Goal: Information Seeking & Learning: Compare options

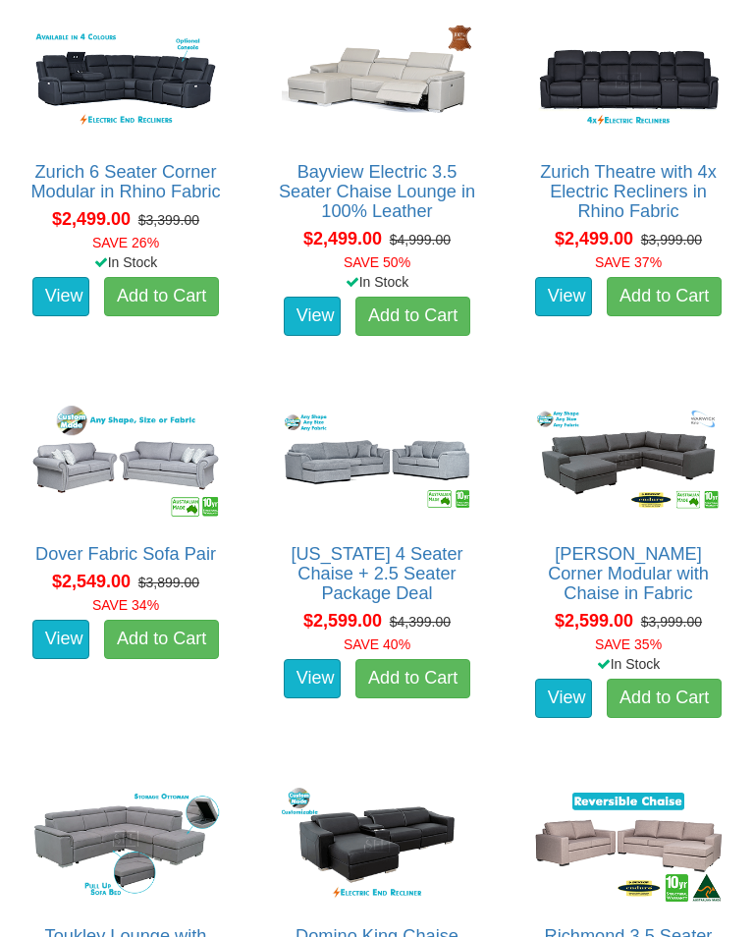
scroll to position [4058, 0]
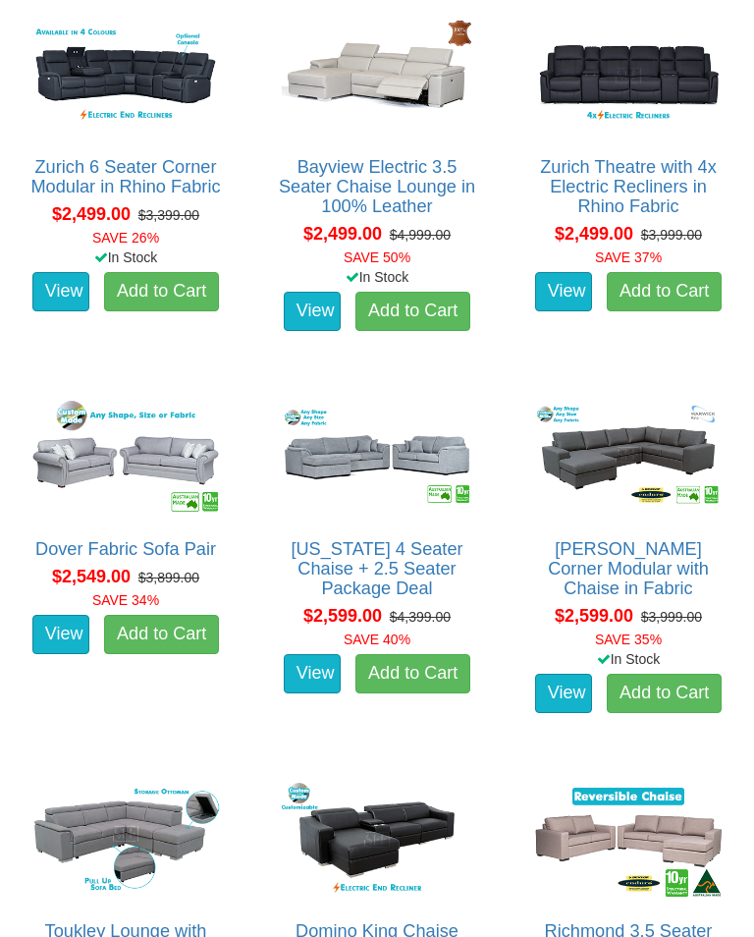
click at [129, 466] on img at bounding box center [126, 458] width 200 height 124
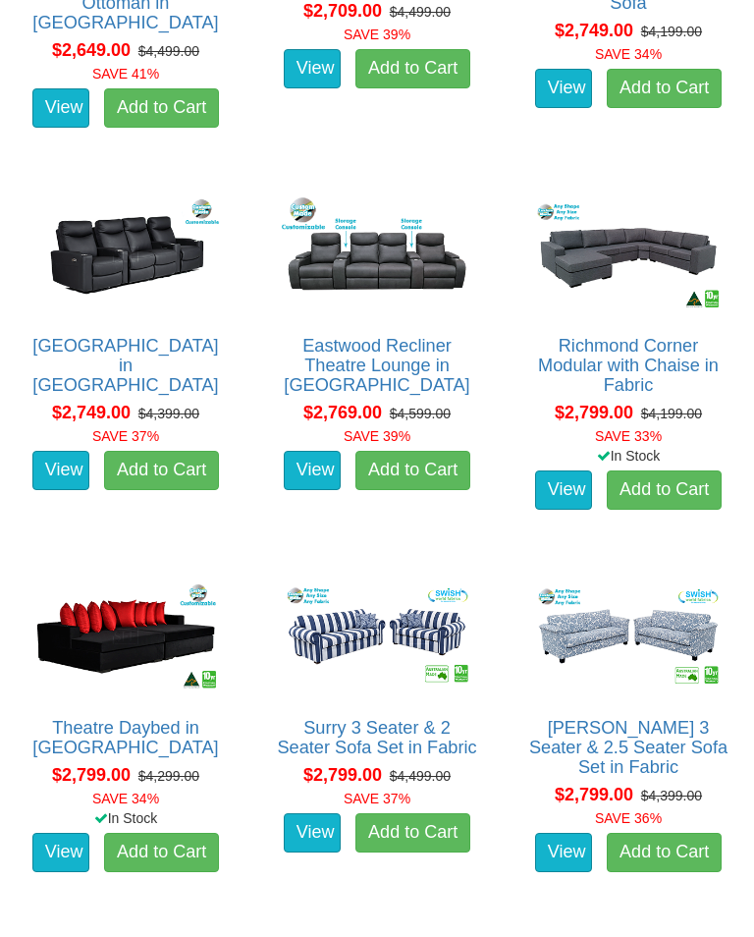
scroll to position [5027, 0]
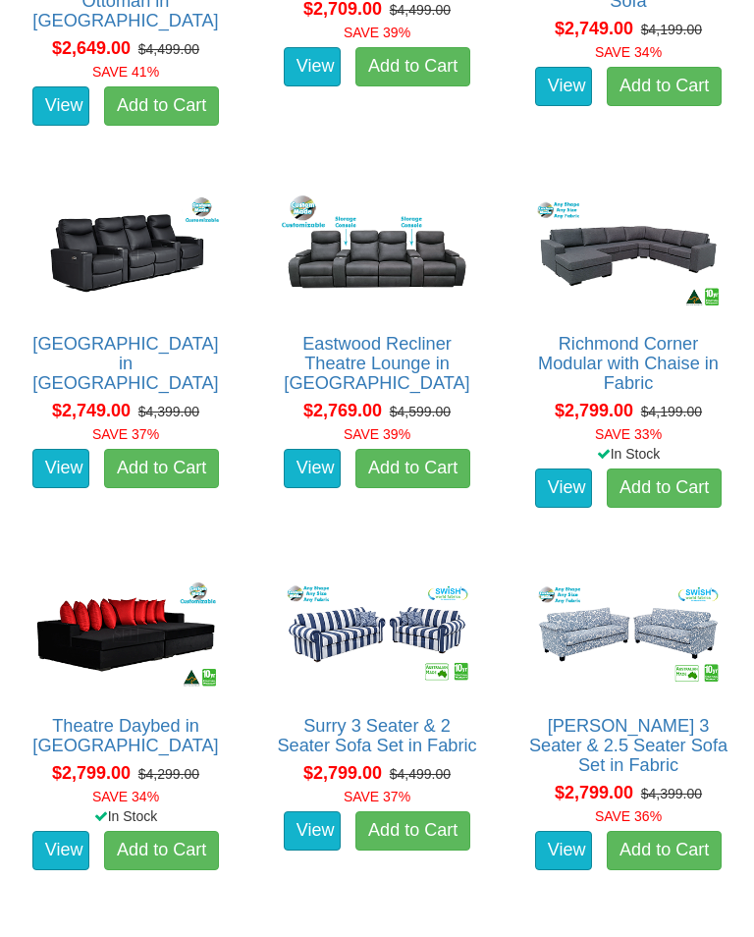
click at [560, 853] on link "View" at bounding box center [563, 850] width 57 height 39
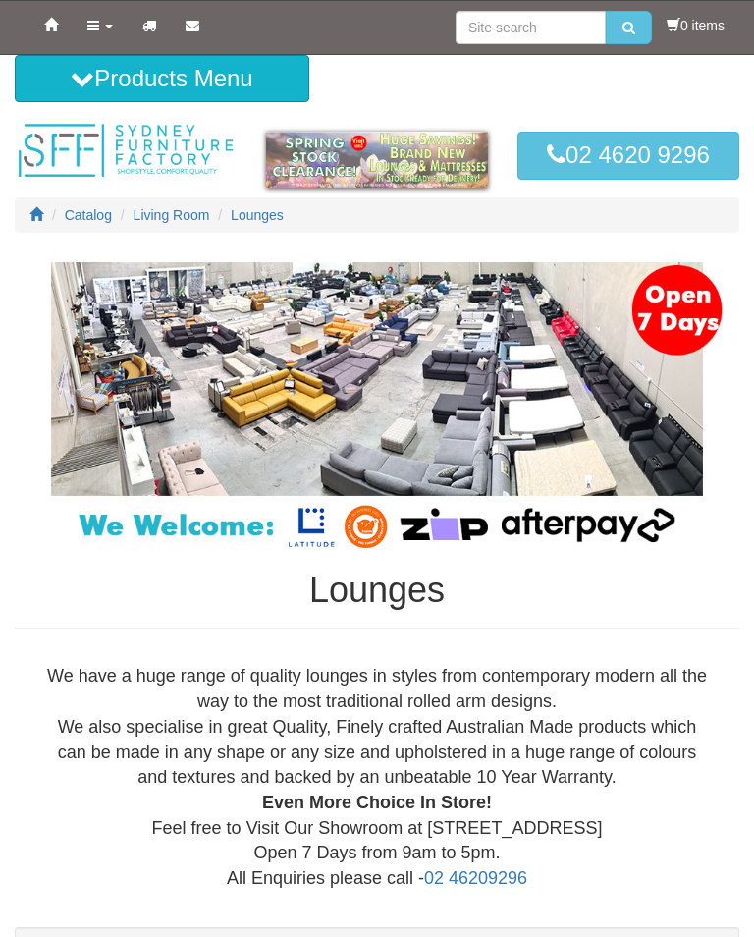
scroll to position [5058, 0]
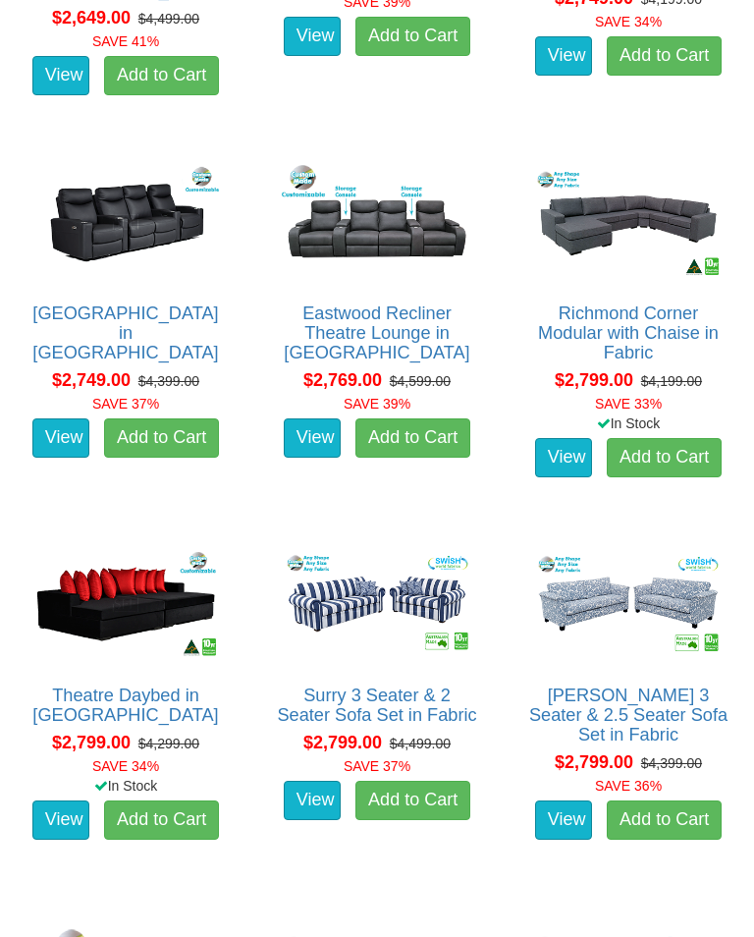
click at [371, 615] on img at bounding box center [377, 604] width 200 height 124
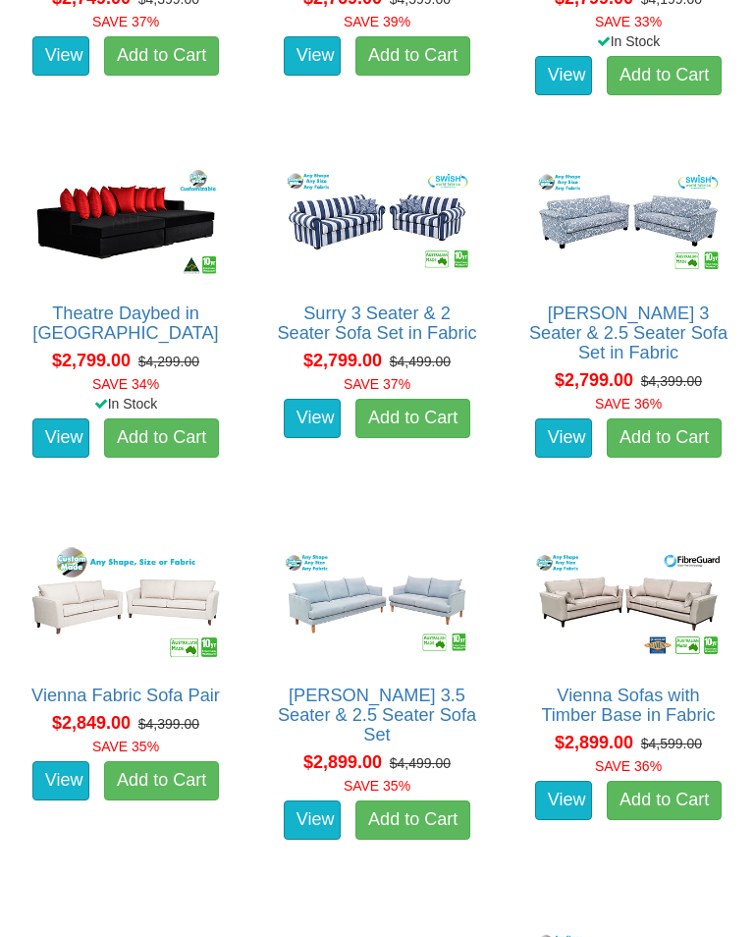
scroll to position [5441, 0]
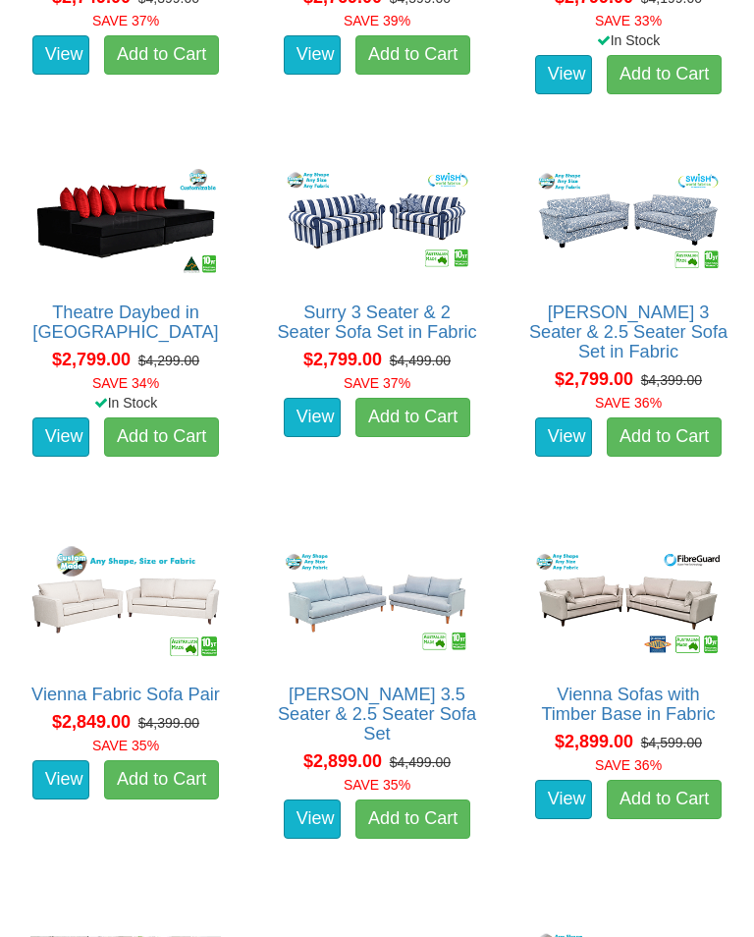
click at [125, 632] on img at bounding box center [126, 603] width 200 height 124
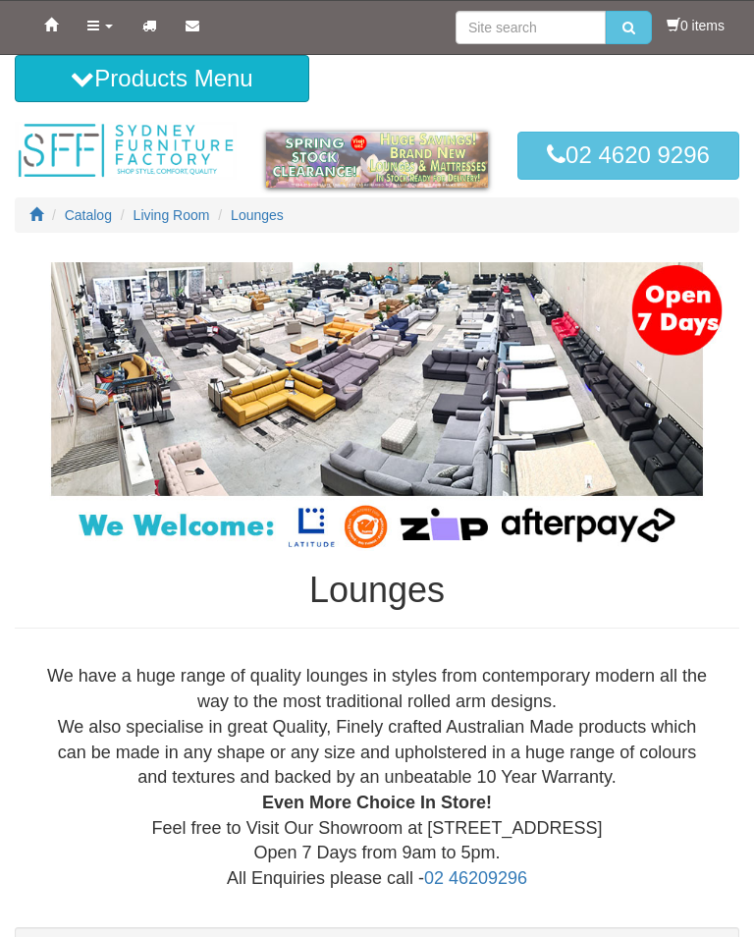
scroll to position [5471, 0]
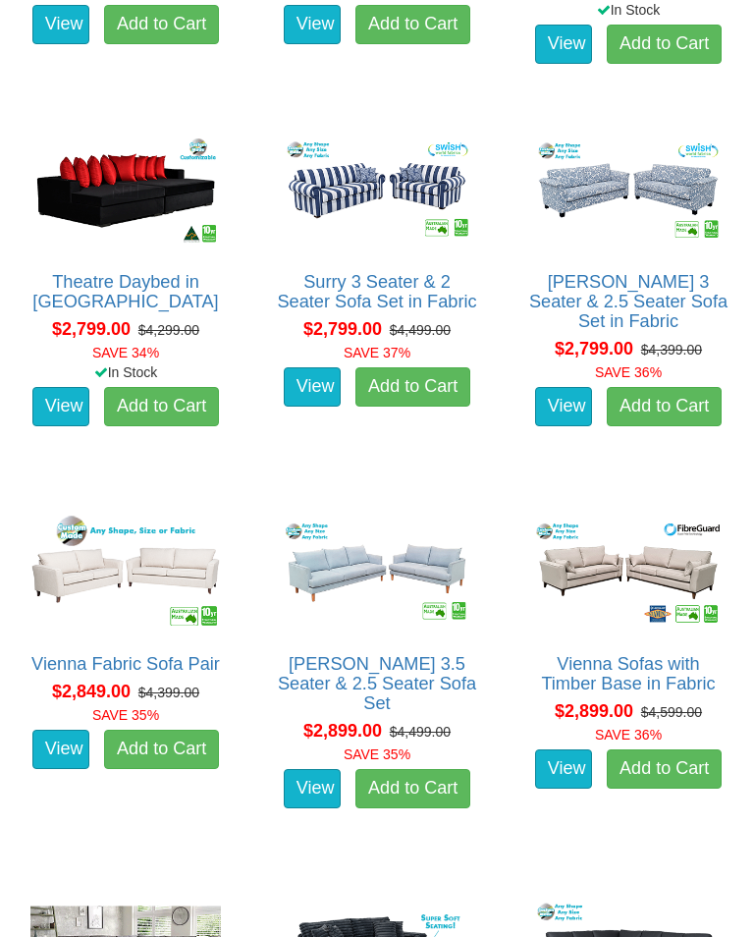
click at [573, 770] on link "View" at bounding box center [563, 768] width 57 height 39
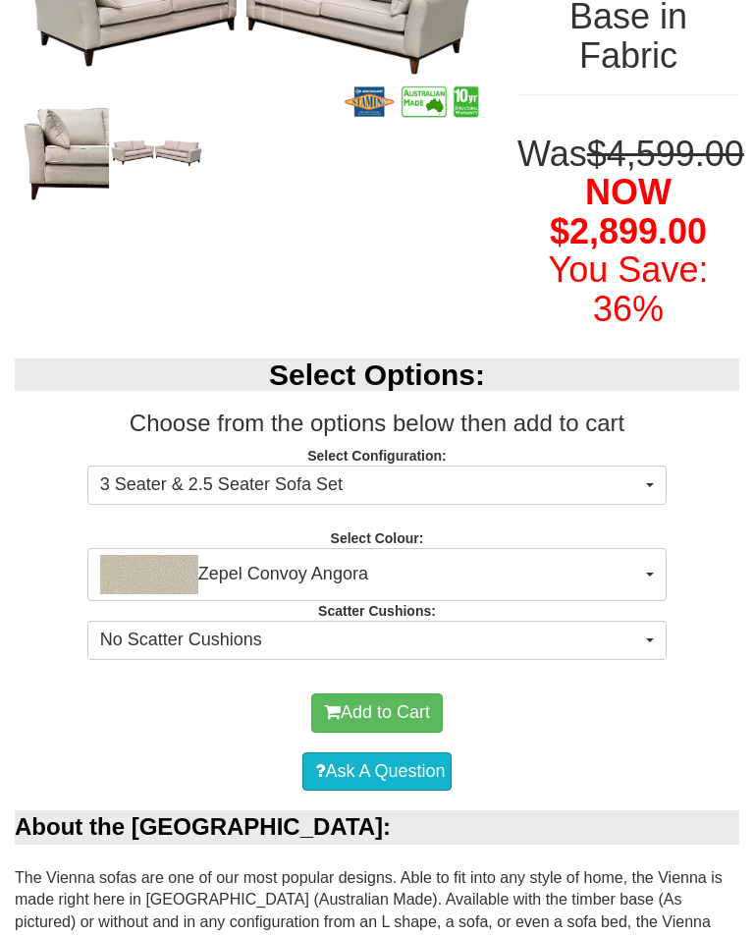
scroll to position [372, 0]
click at [649, 576] on span "button" at bounding box center [650, 575] width 8 height 4
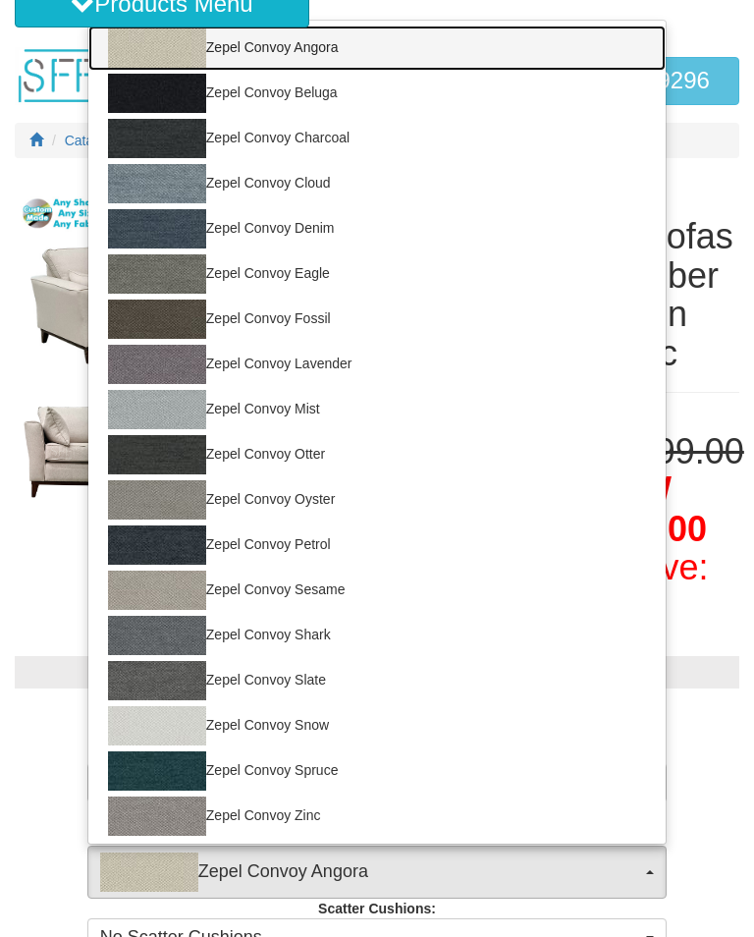
scroll to position [78, 0]
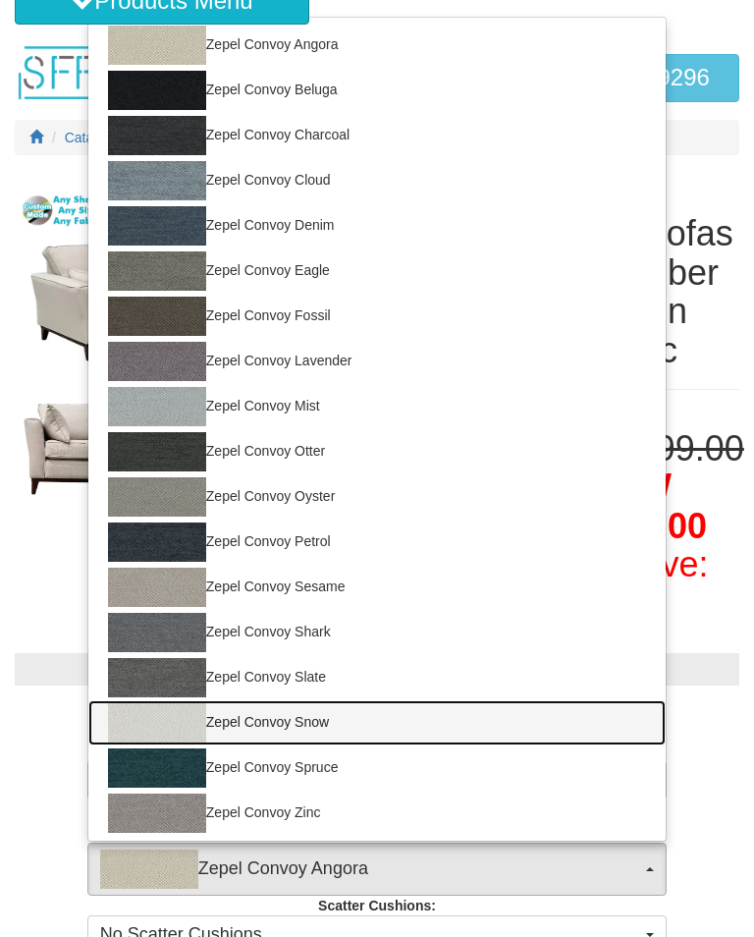
click at [172, 742] on img at bounding box center [157, 722] width 98 height 39
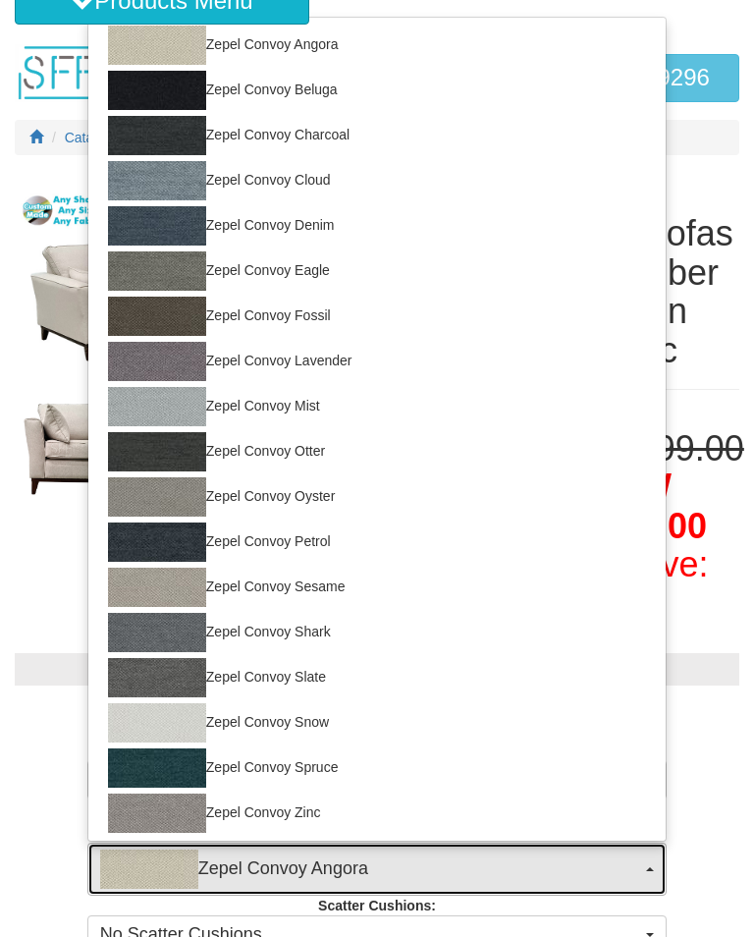
select select "1689"
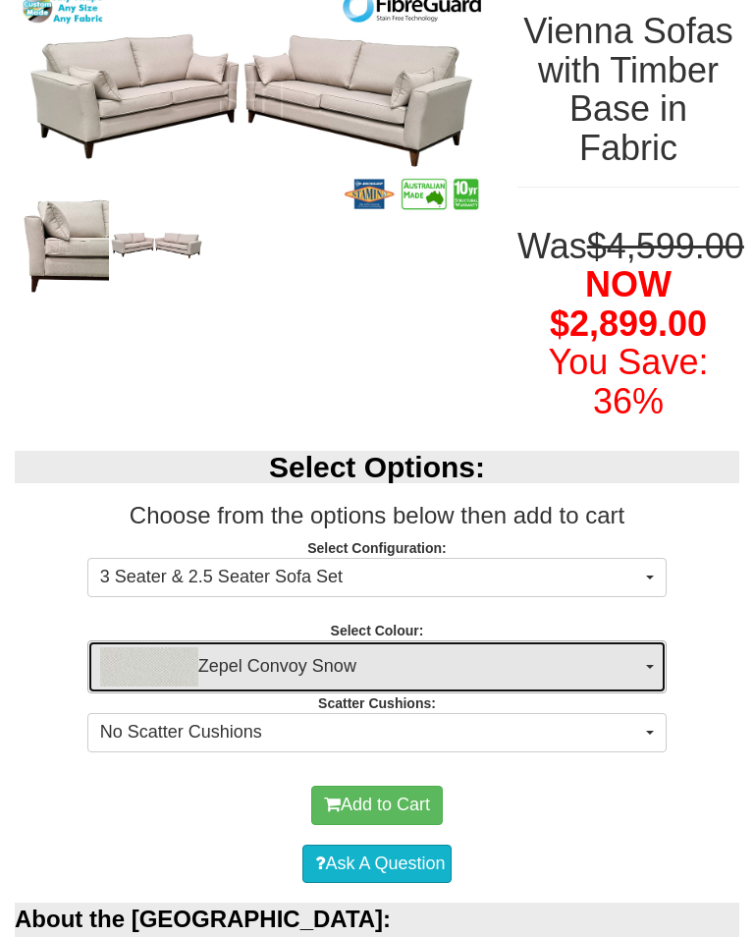
scroll to position [0, 0]
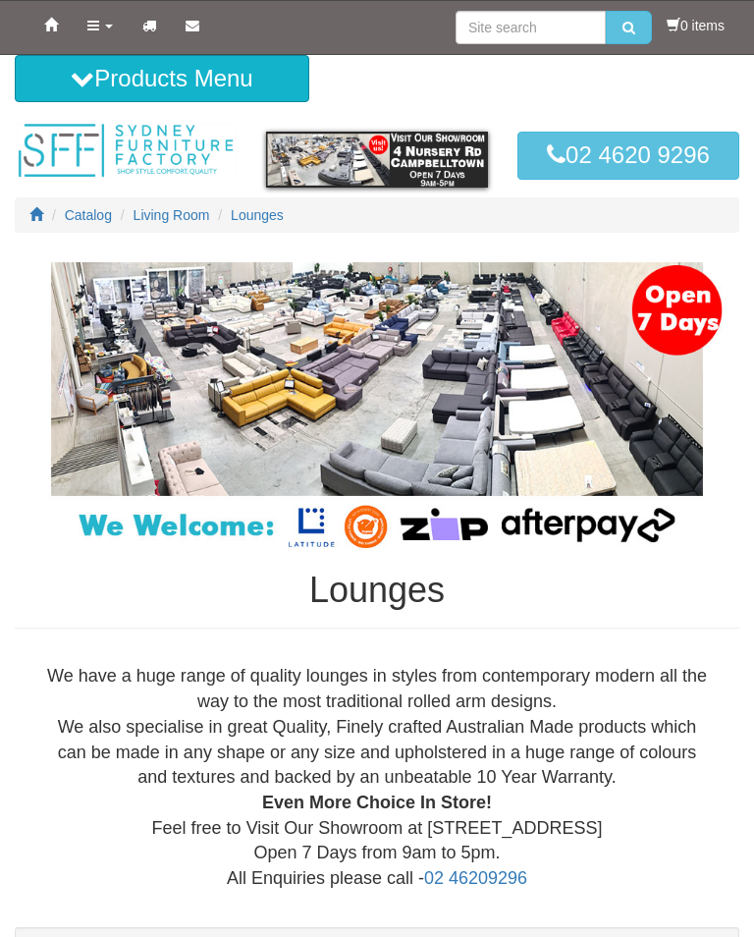
scroll to position [5471, 0]
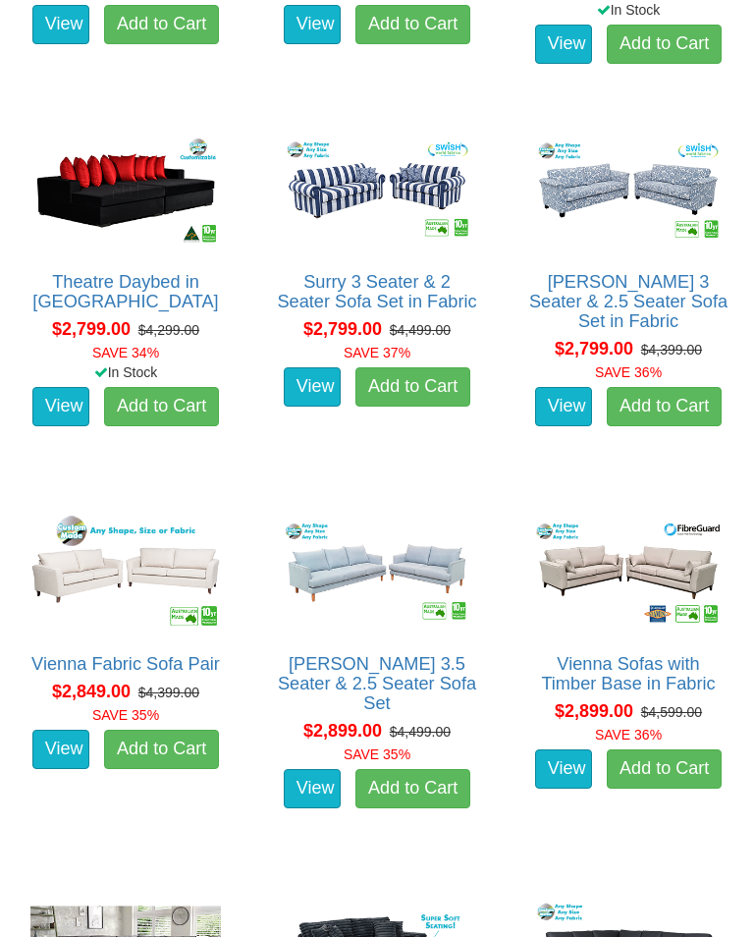
click at [368, 575] on img at bounding box center [377, 573] width 200 height 124
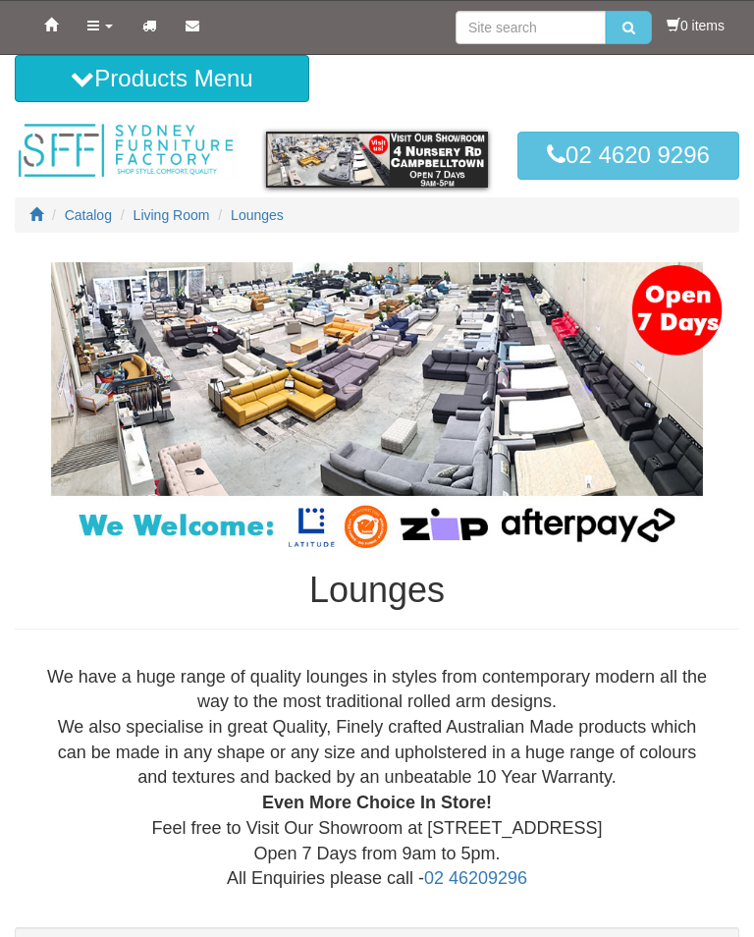
click at [101, 31] on link "Products" at bounding box center [100, 25] width 55 height 49
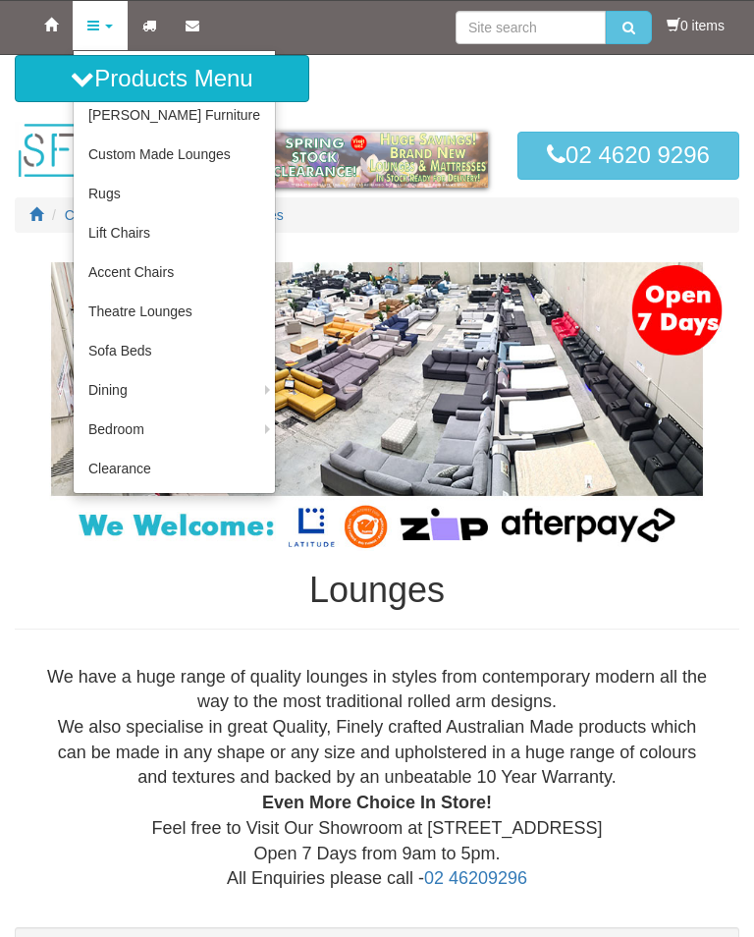
click at [140, 357] on link "Sofa Beds" at bounding box center [174, 350] width 201 height 39
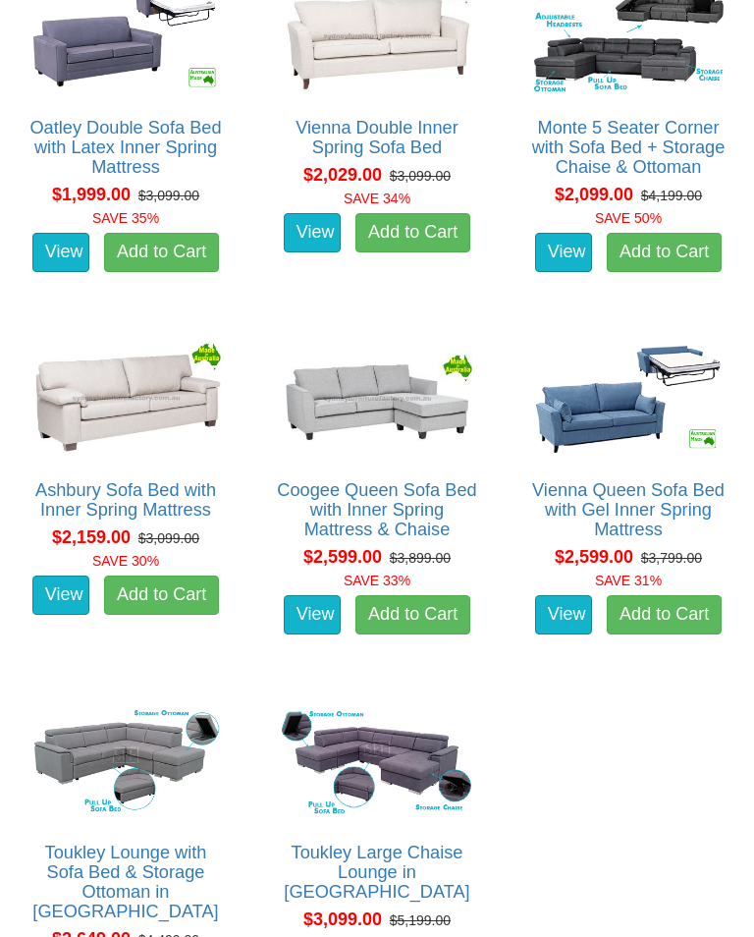
scroll to position [1894, 0]
click at [610, 418] on img at bounding box center [628, 399] width 200 height 124
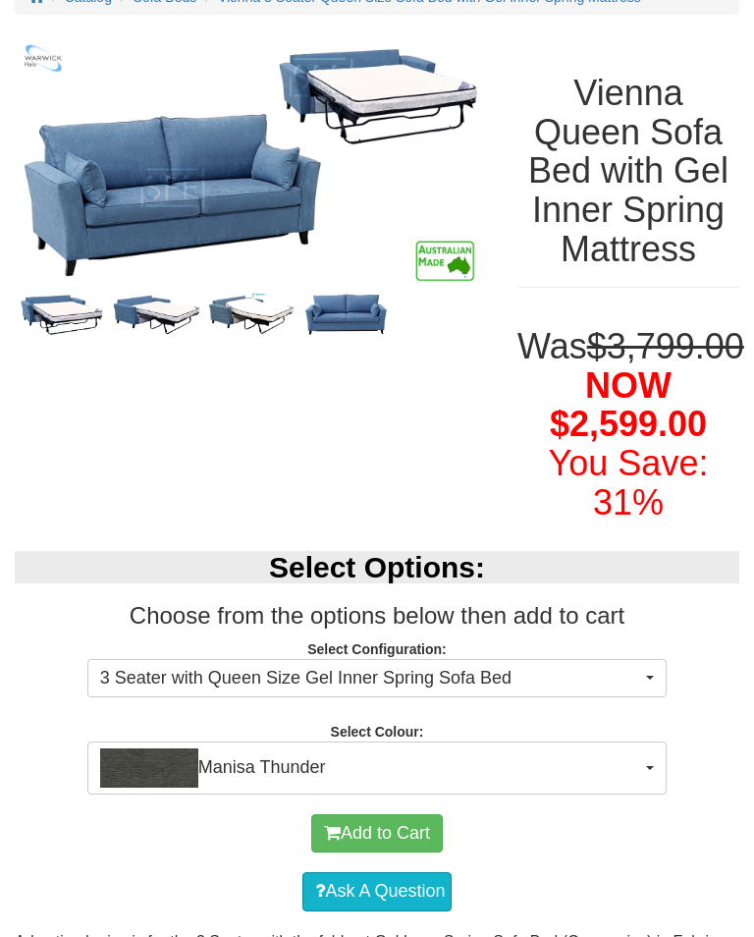
scroll to position [218, 0]
click at [646, 795] on button "Manisa Thunder" at bounding box center [376, 767] width 579 height 53
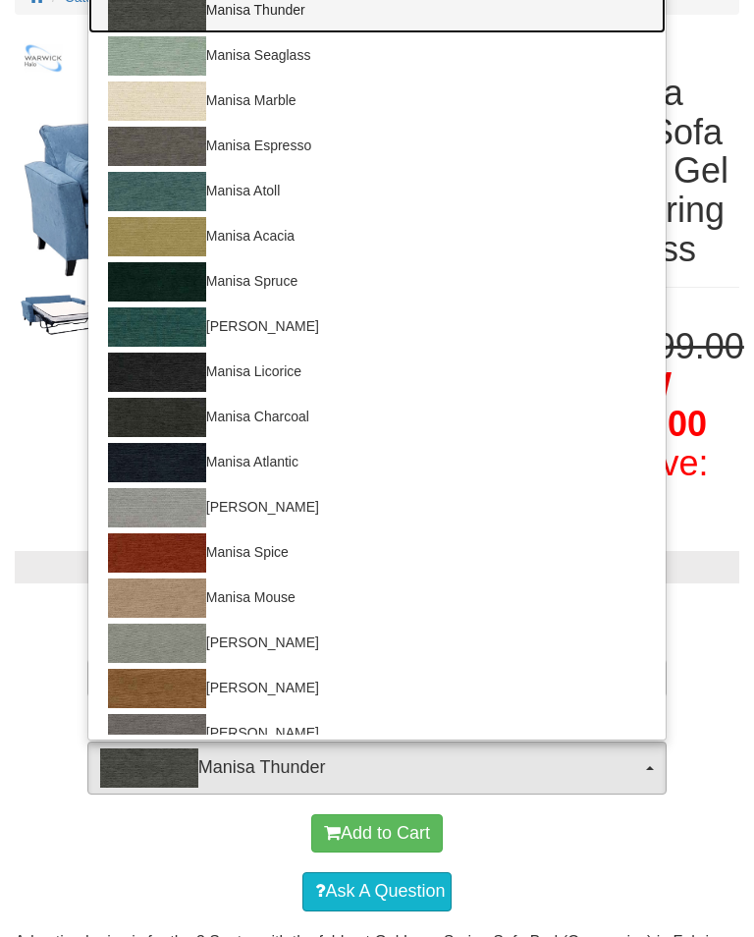
scroll to position [0, 0]
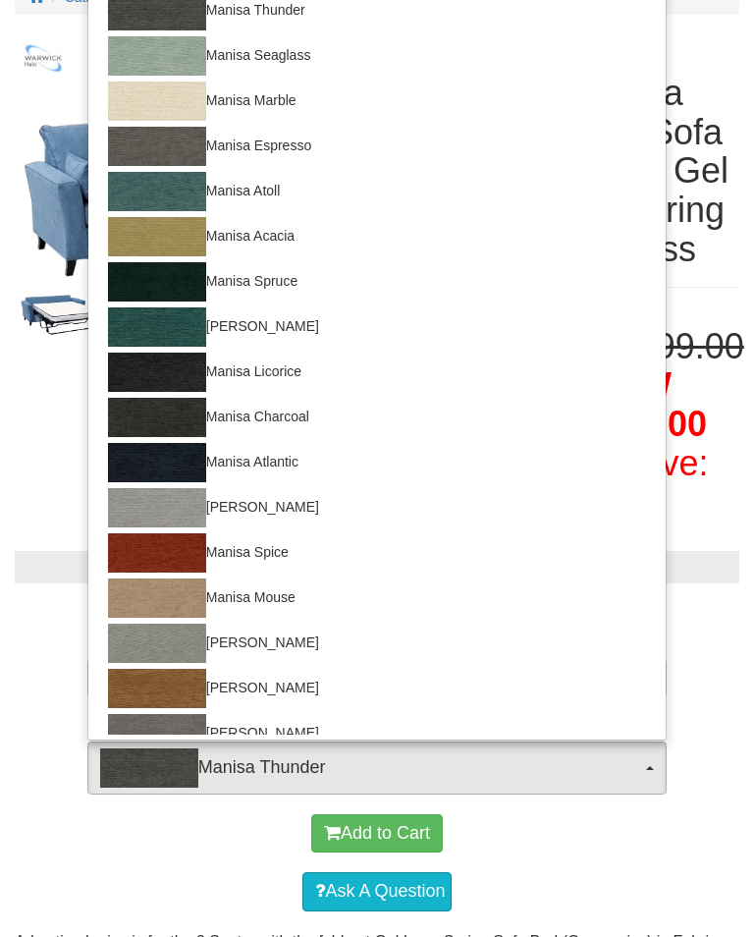
click at [591, 903] on div at bounding box center [377, 468] width 754 height 937
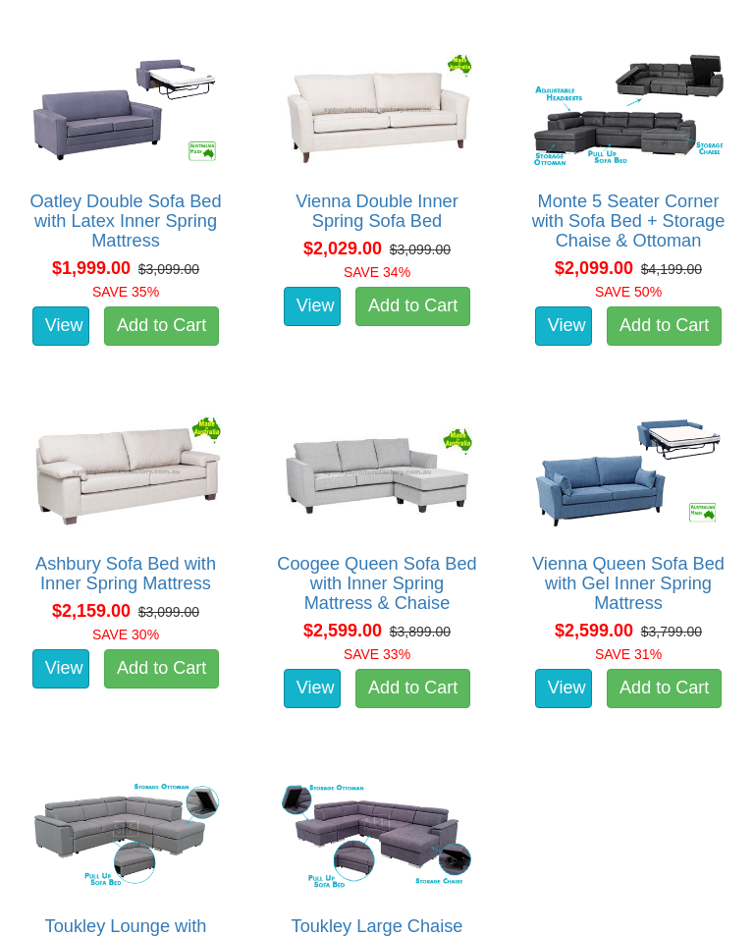
scroll to position [1821, 0]
click at [341, 134] on img at bounding box center [377, 110] width 200 height 124
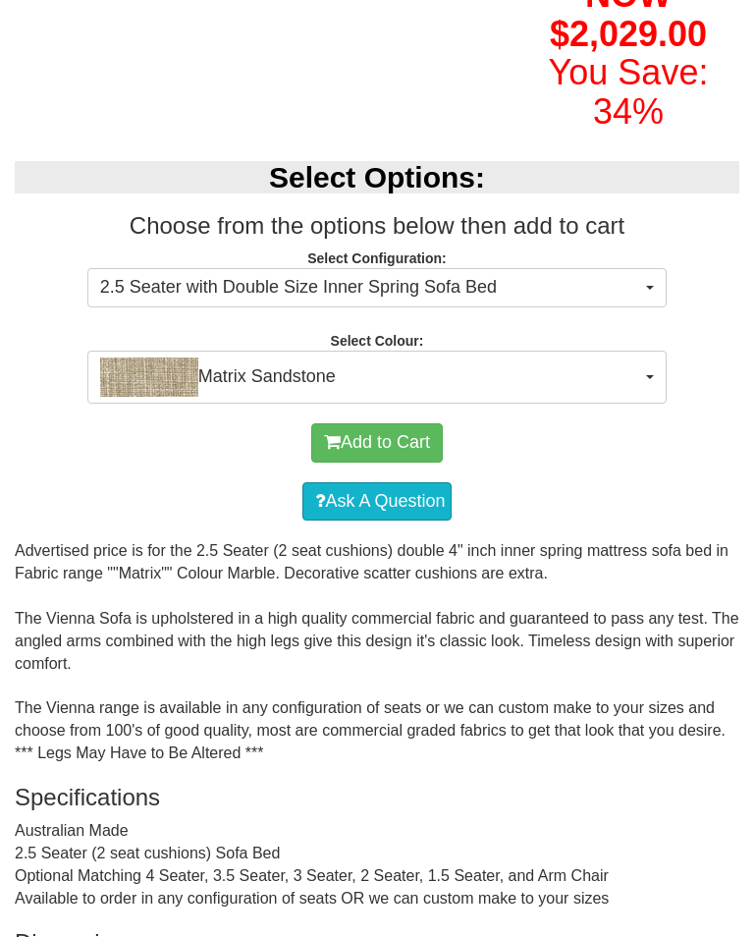
scroll to position [570, 0]
click at [648, 307] on button "2.5 Seater with Double Size Inner Spring Sofa Bed" at bounding box center [376, 287] width 579 height 39
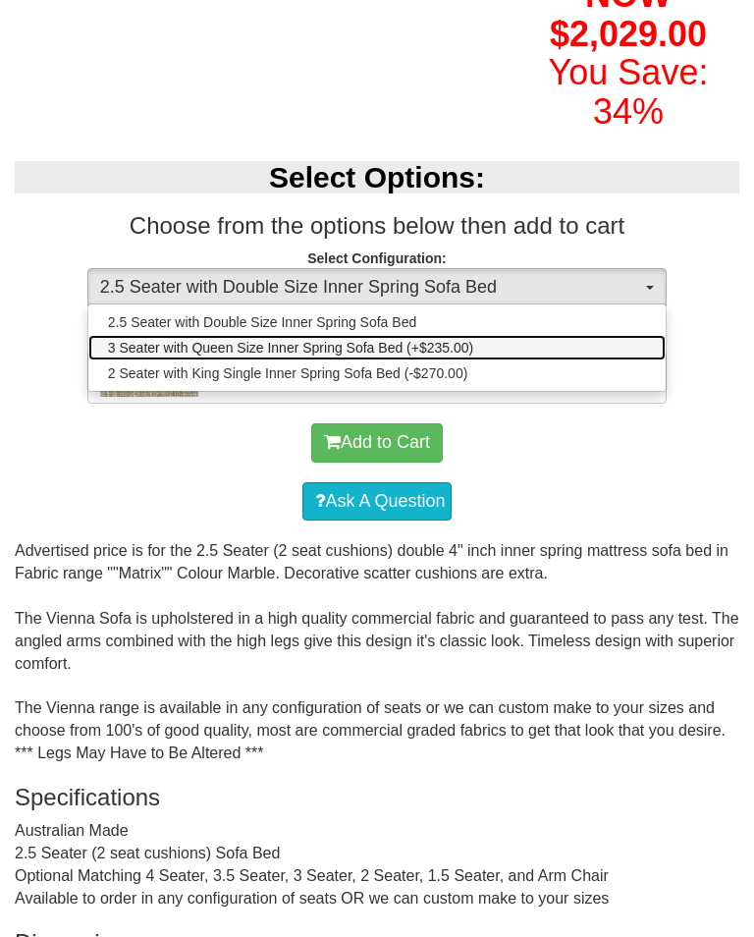
click at [452, 357] on span "3 Seater with Queen Size Inner Spring Sofa Bed (+$235.00)" at bounding box center [290, 348] width 365 height 20
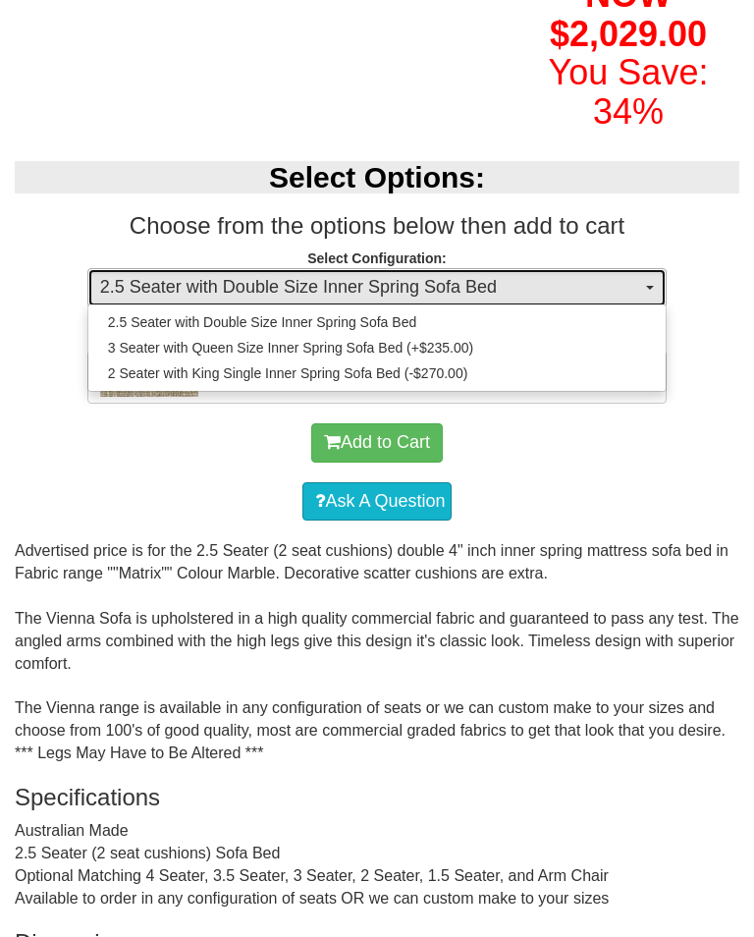
select select "440"
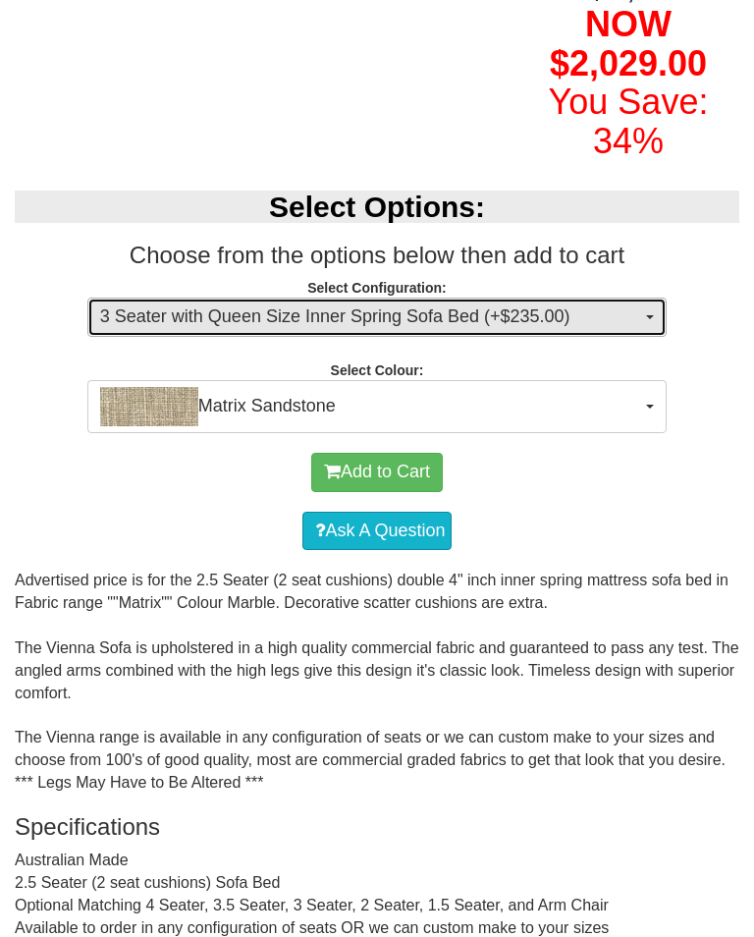
scroll to position [0, 0]
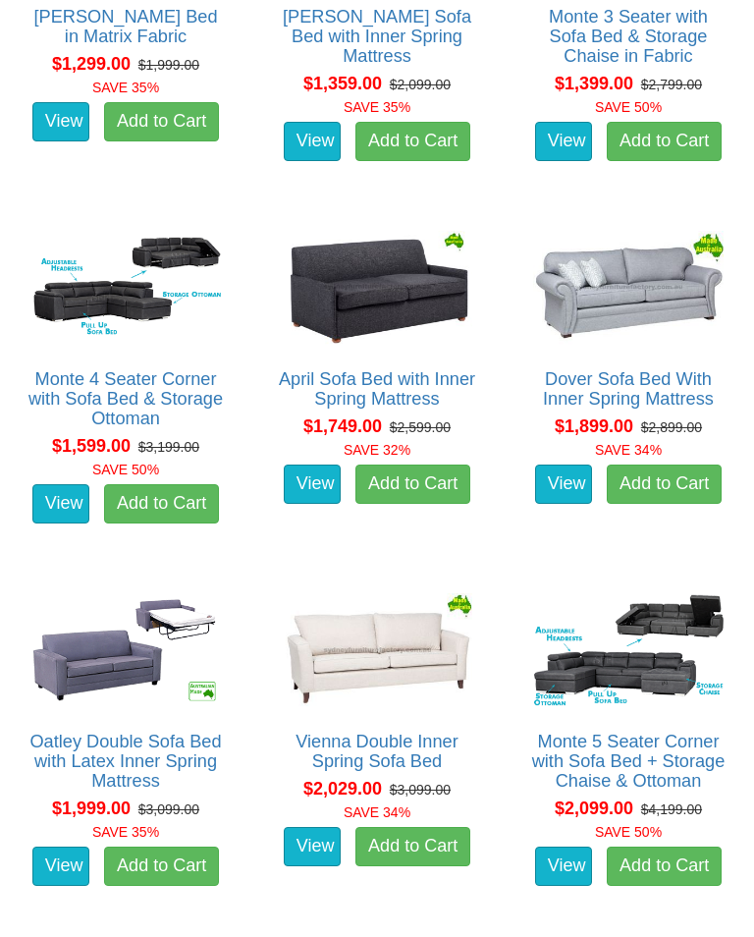
scroll to position [1280, 0]
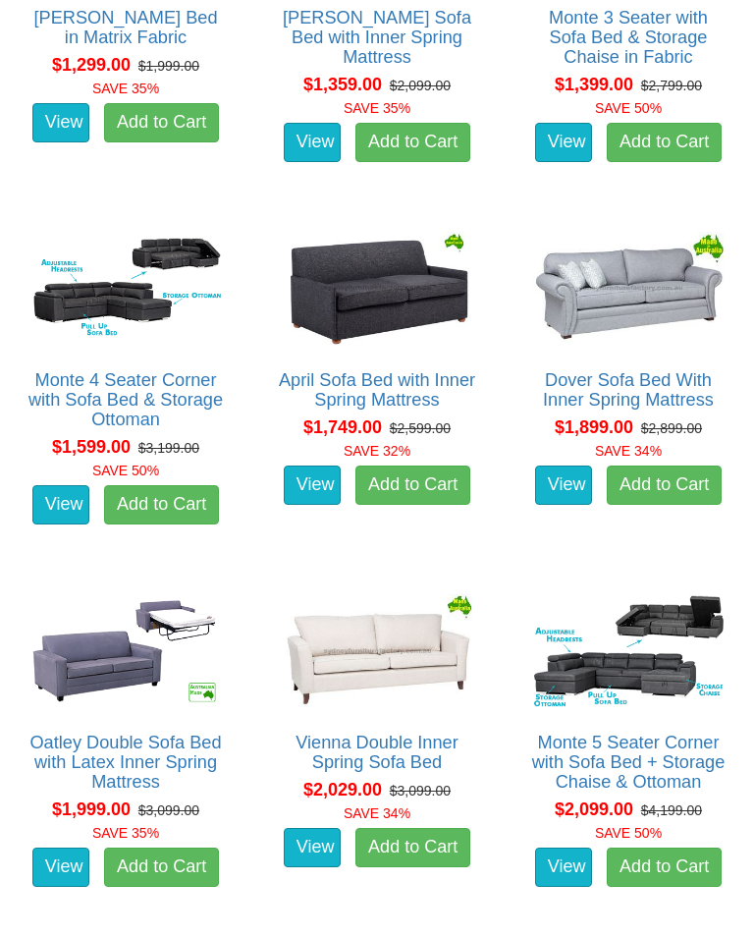
click at [553, 473] on link "View" at bounding box center [563, 485] width 57 height 39
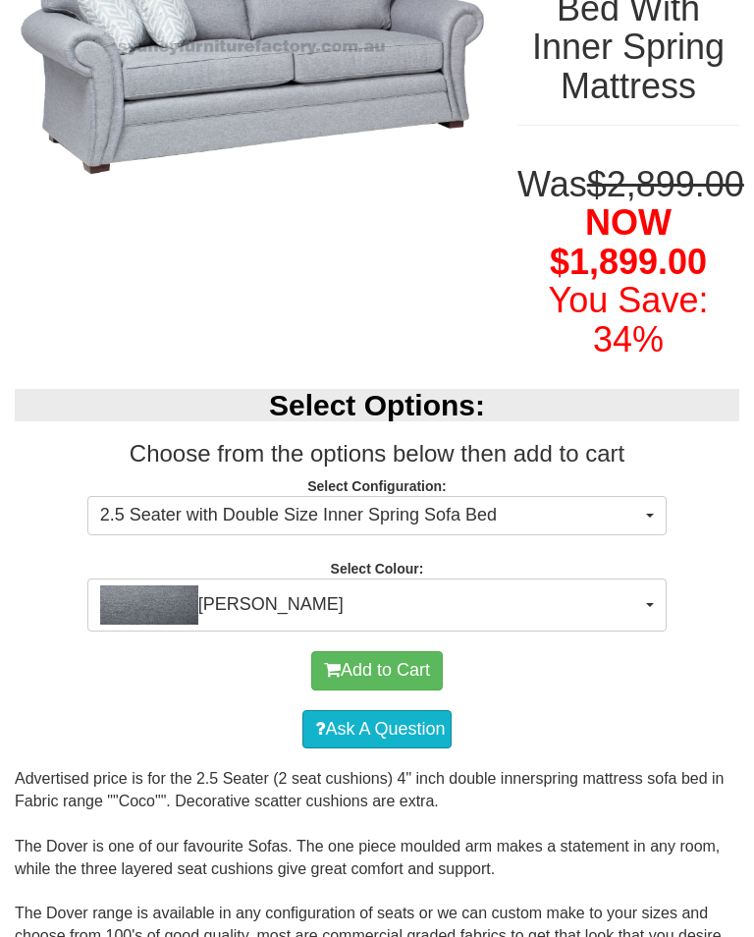
scroll to position [341, 0]
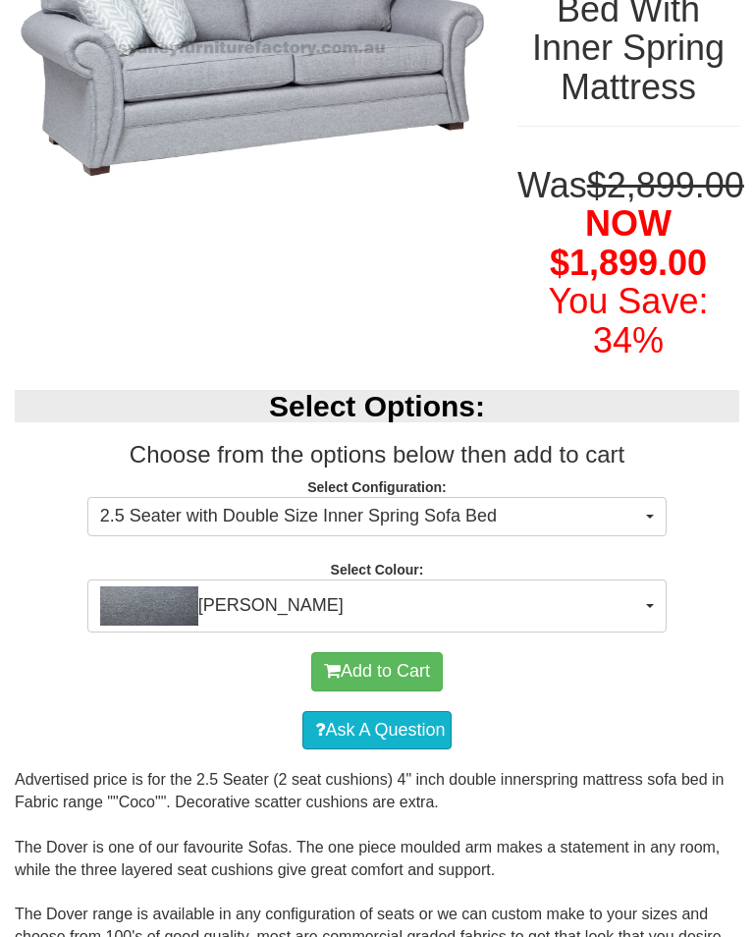
click at [636, 626] on span "[PERSON_NAME]" at bounding box center [370, 605] width 541 height 39
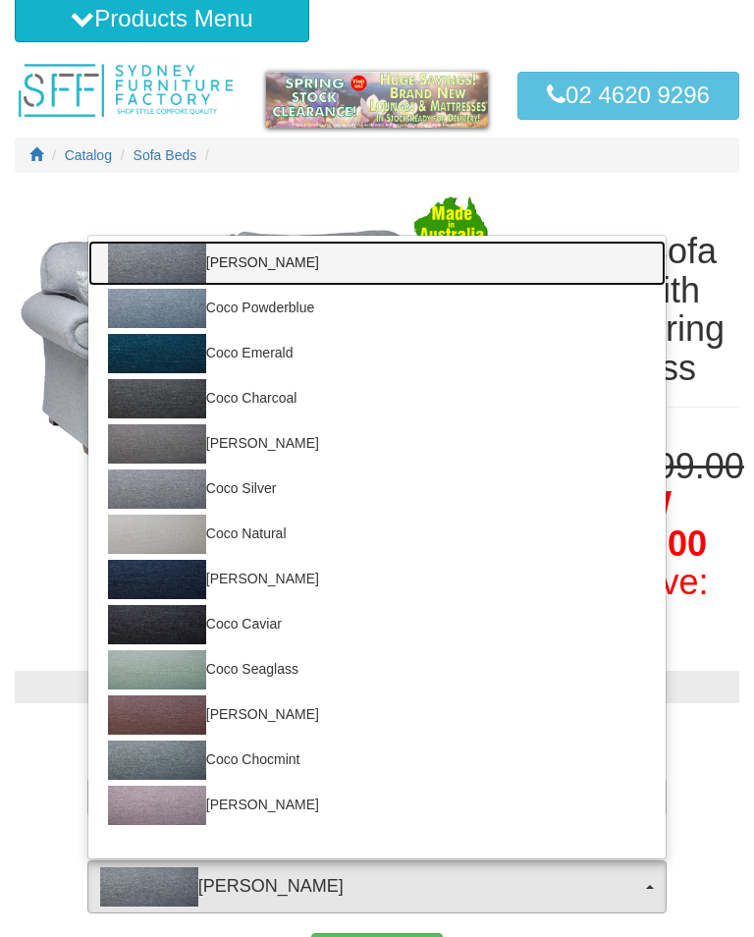
scroll to position [0, 0]
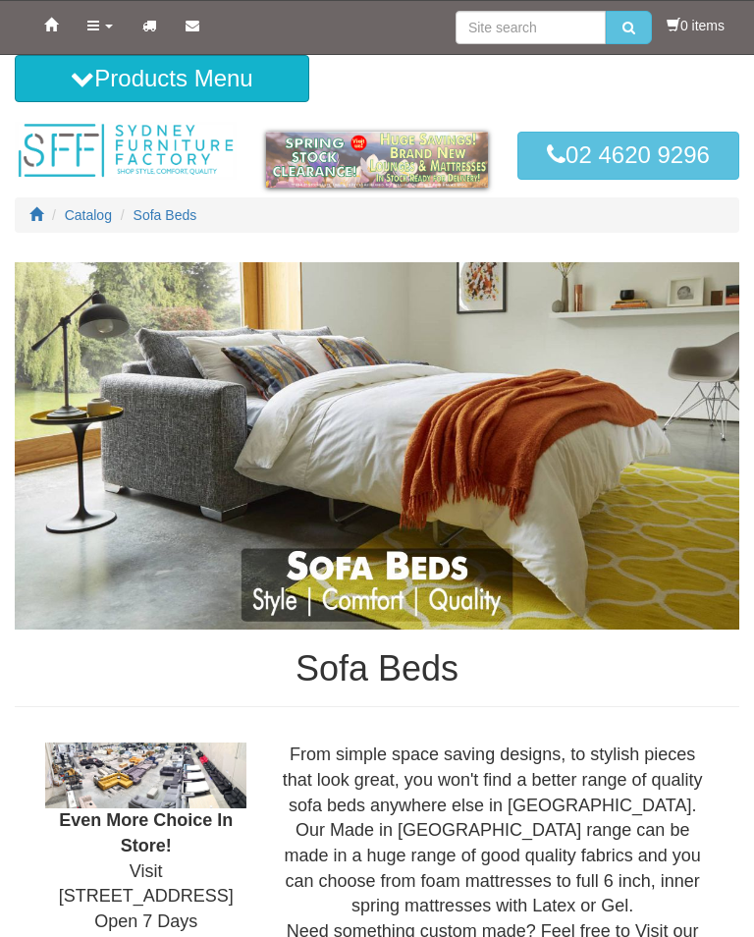
click at [47, 31] on icon at bounding box center [51, 25] width 14 height 14
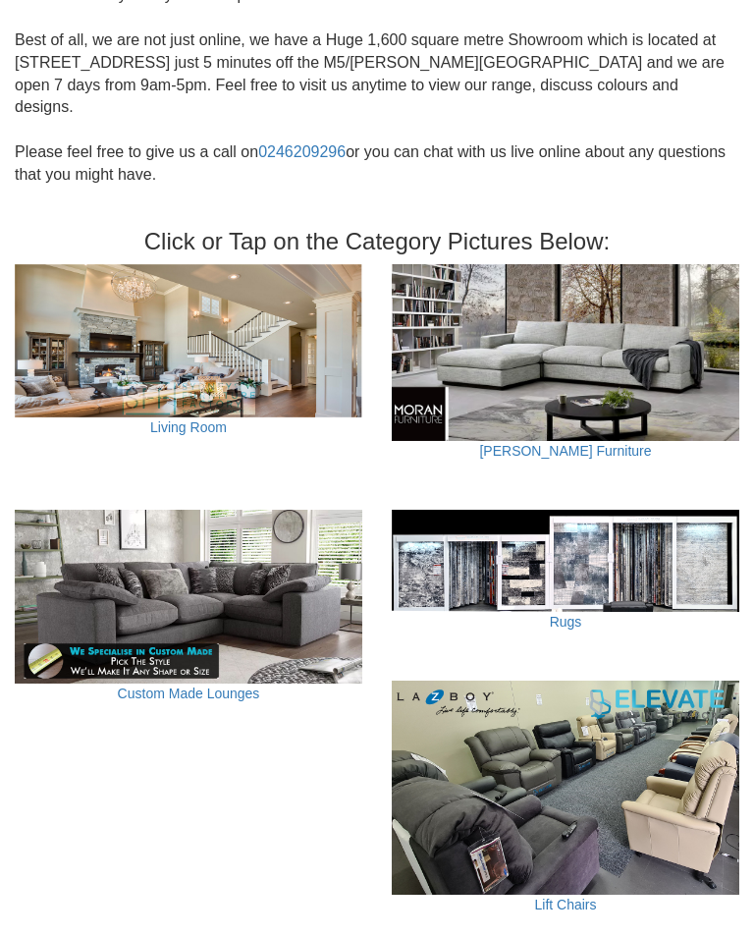
scroll to position [560, 0]
click at [242, 685] on link "Custom Made Lounges" at bounding box center [189, 693] width 142 height 16
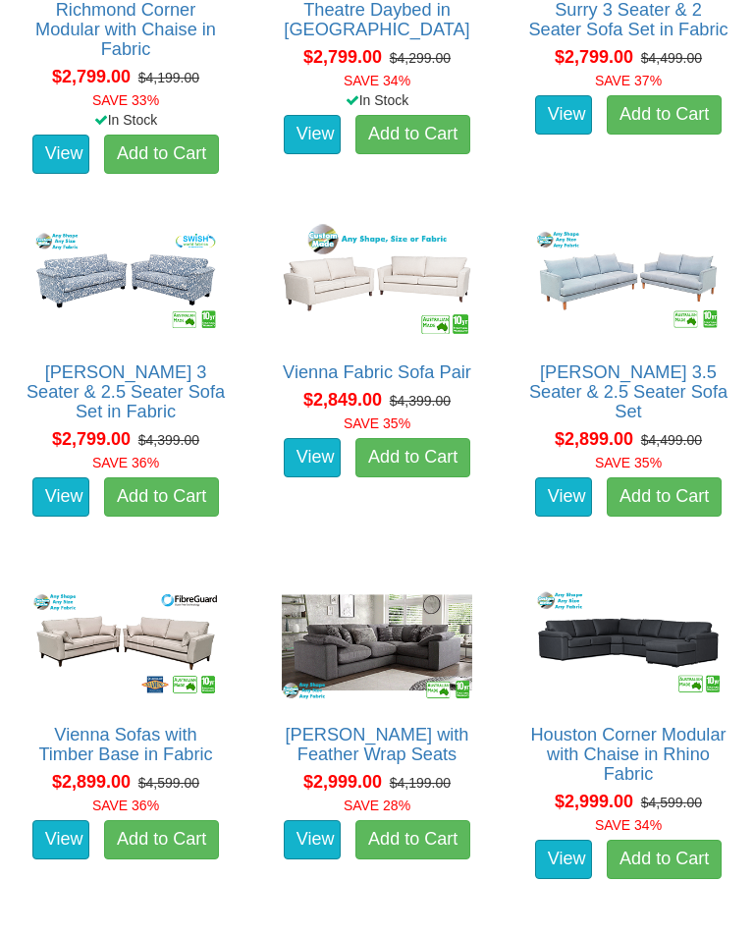
scroll to position [3372, 0]
click at [120, 662] on img at bounding box center [126, 643] width 200 height 124
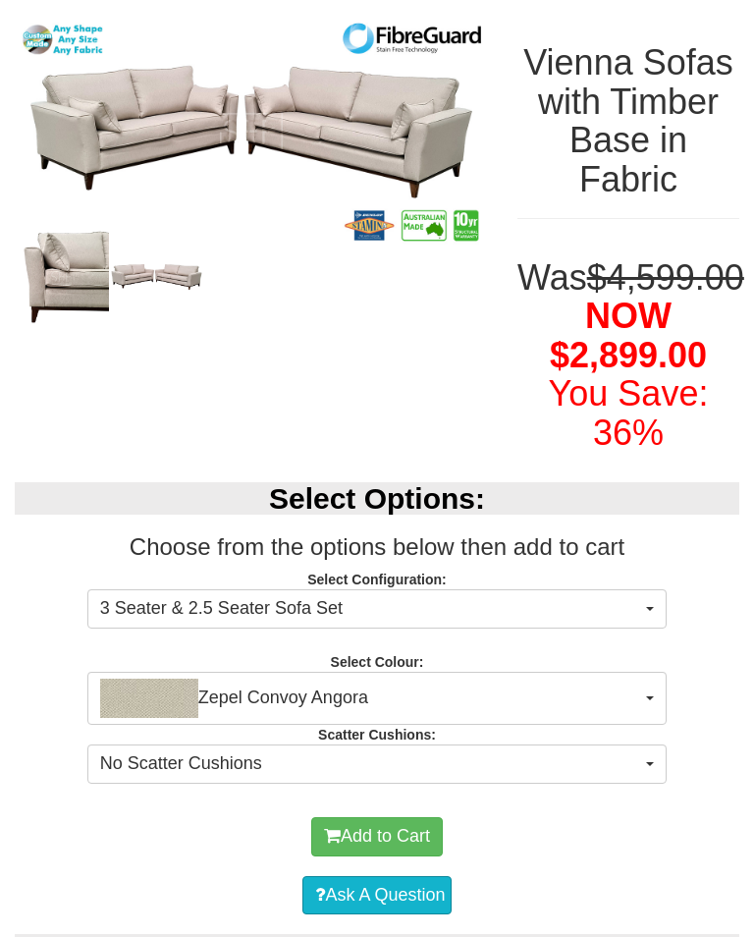
scroll to position [248, 0]
click at [654, 725] on button "Zepel Convoy Angora" at bounding box center [376, 698] width 579 height 53
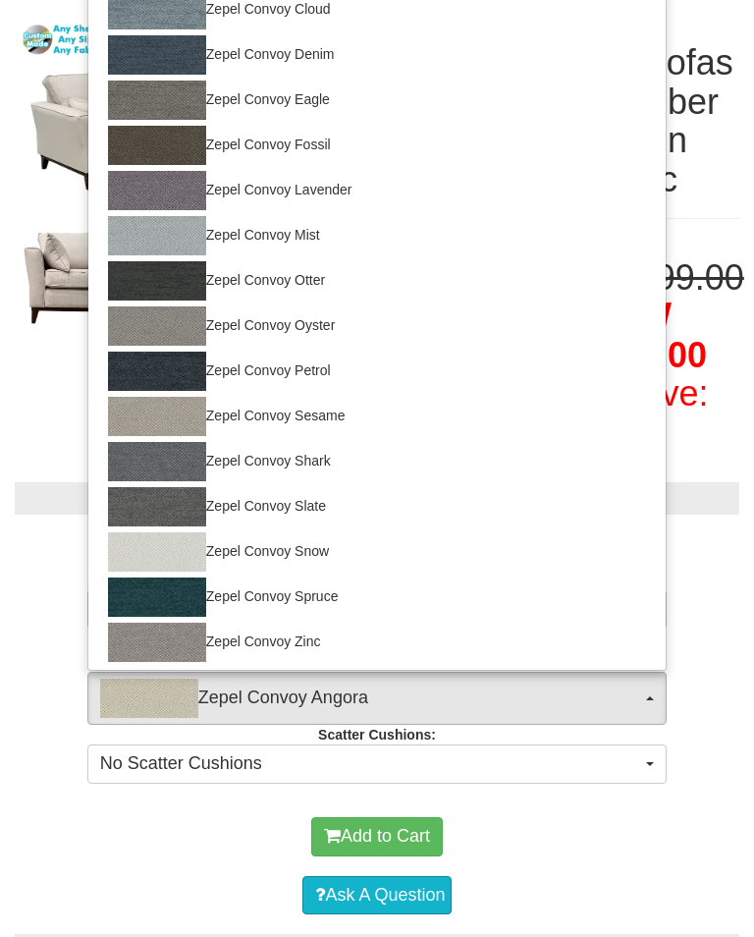
scroll to position [137, 0]
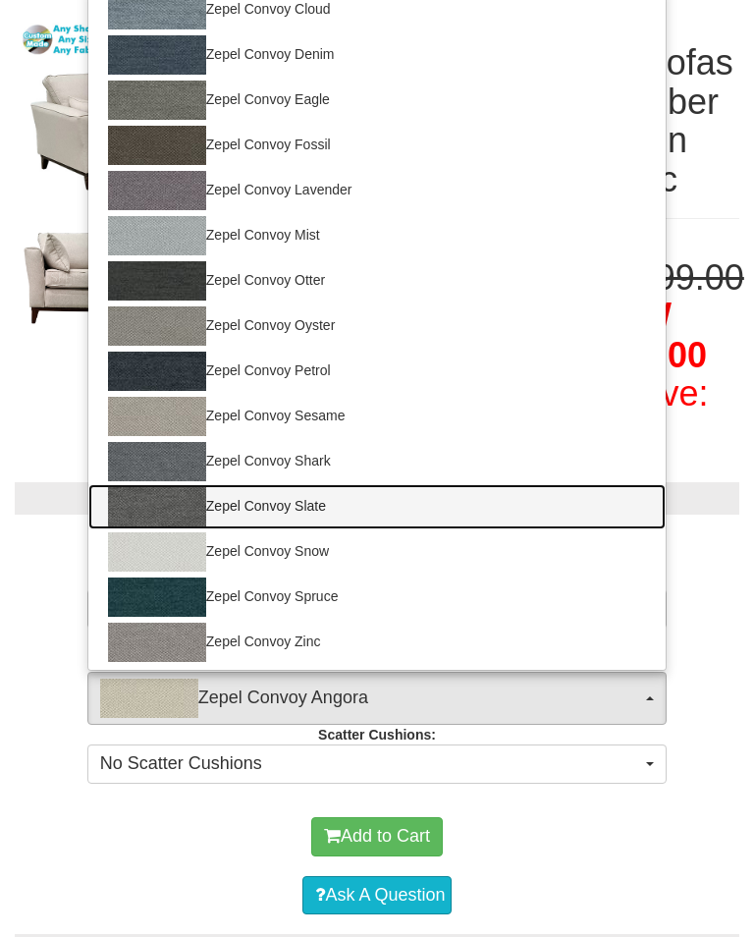
click at [164, 526] on img at bounding box center [157, 506] width 98 height 39
select select "1688"
